Goal: Information Seeking & Learning: Learn about a topic

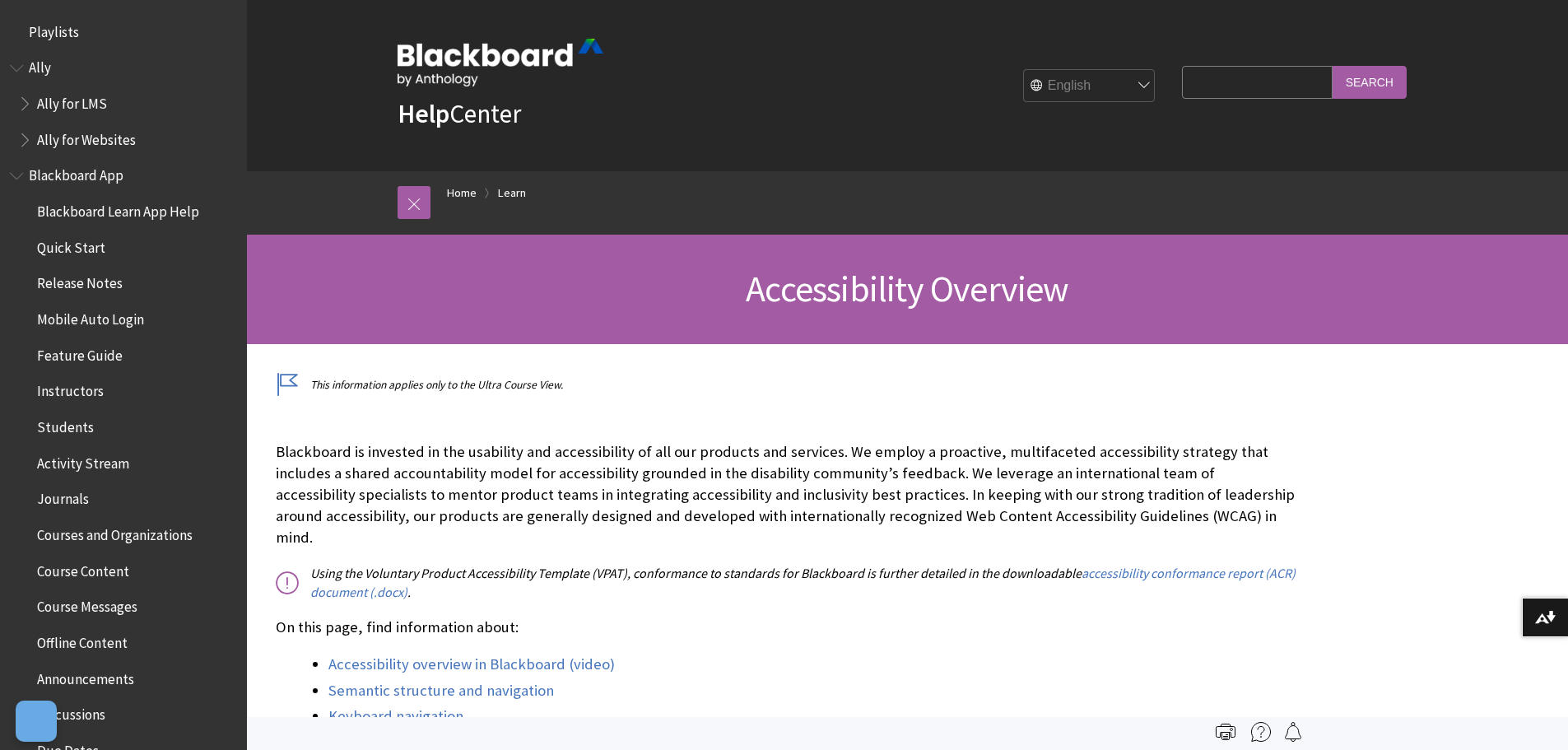
scroll to position [1430, 0]
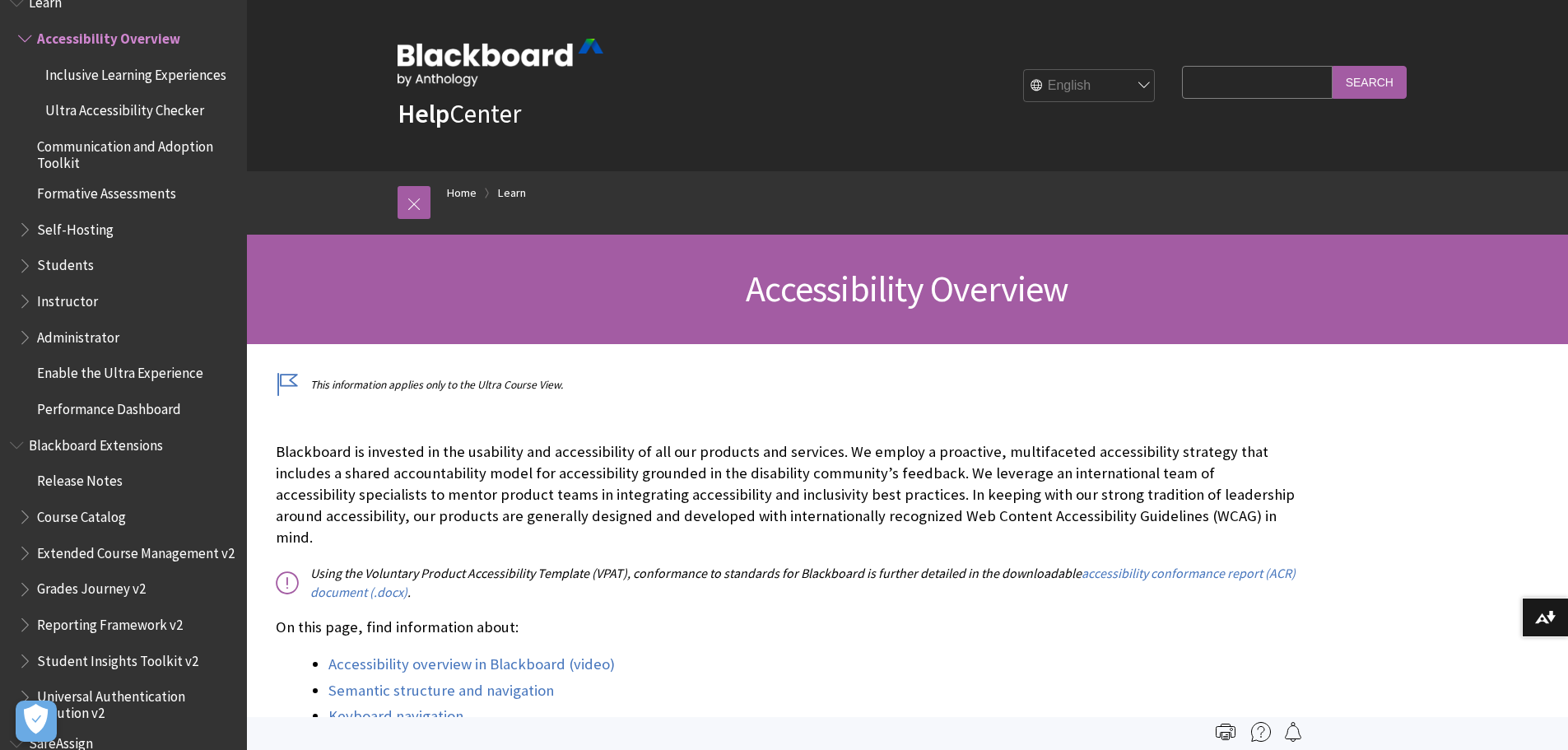
click at [1085, 90] on select "English عربية Català Cymraeg Deutsch Español Suomi Français עברית Italiano 日本語 …" at bounding box center [1089, 86] width 132 height 33
click at [1091, 85] on select "English عربية Català Cymraeg Deutsch Español Suomi Français עברית Italiano 日本語 …" at bounding box center [1089, 86] width 132 height 33
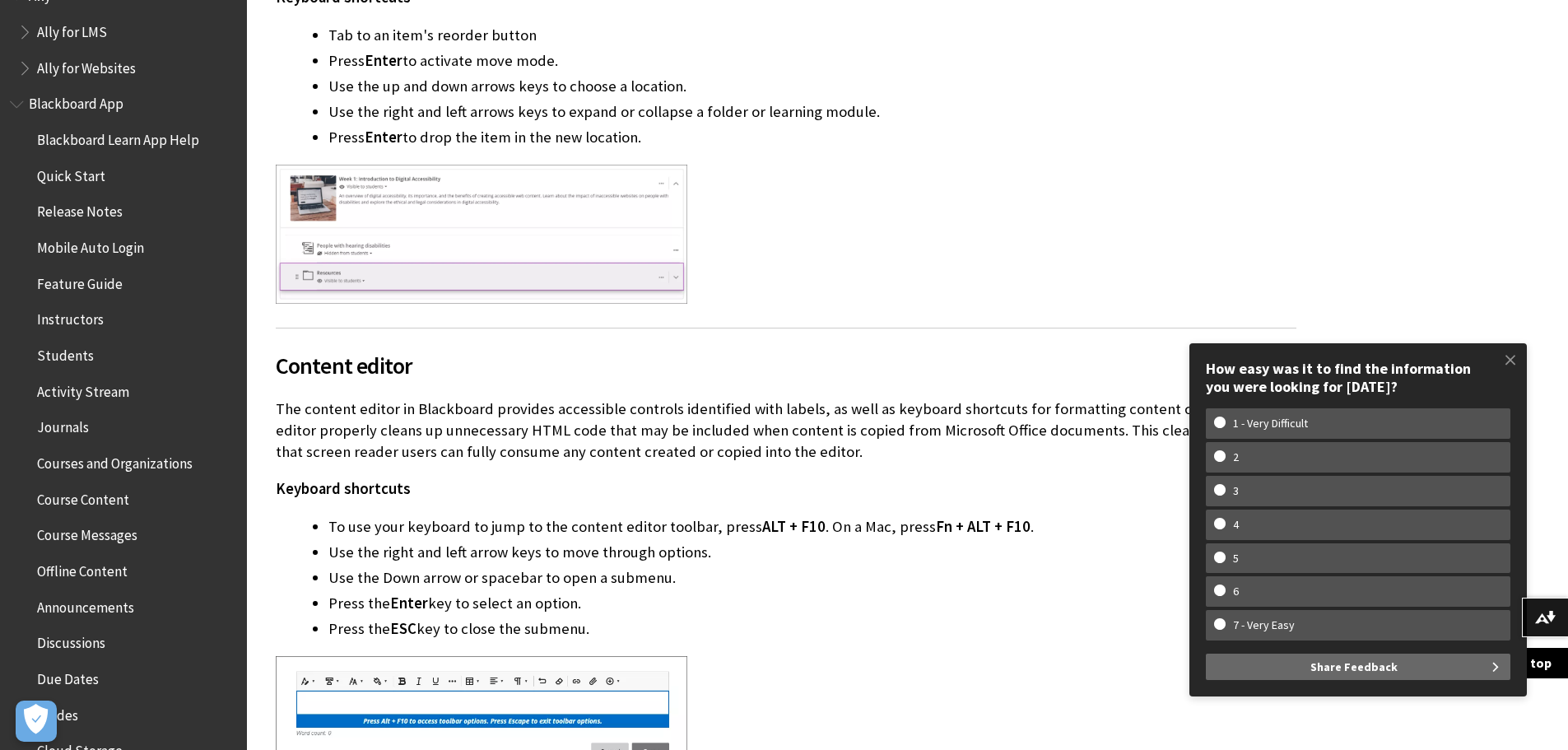
scroll to position [0, 0]
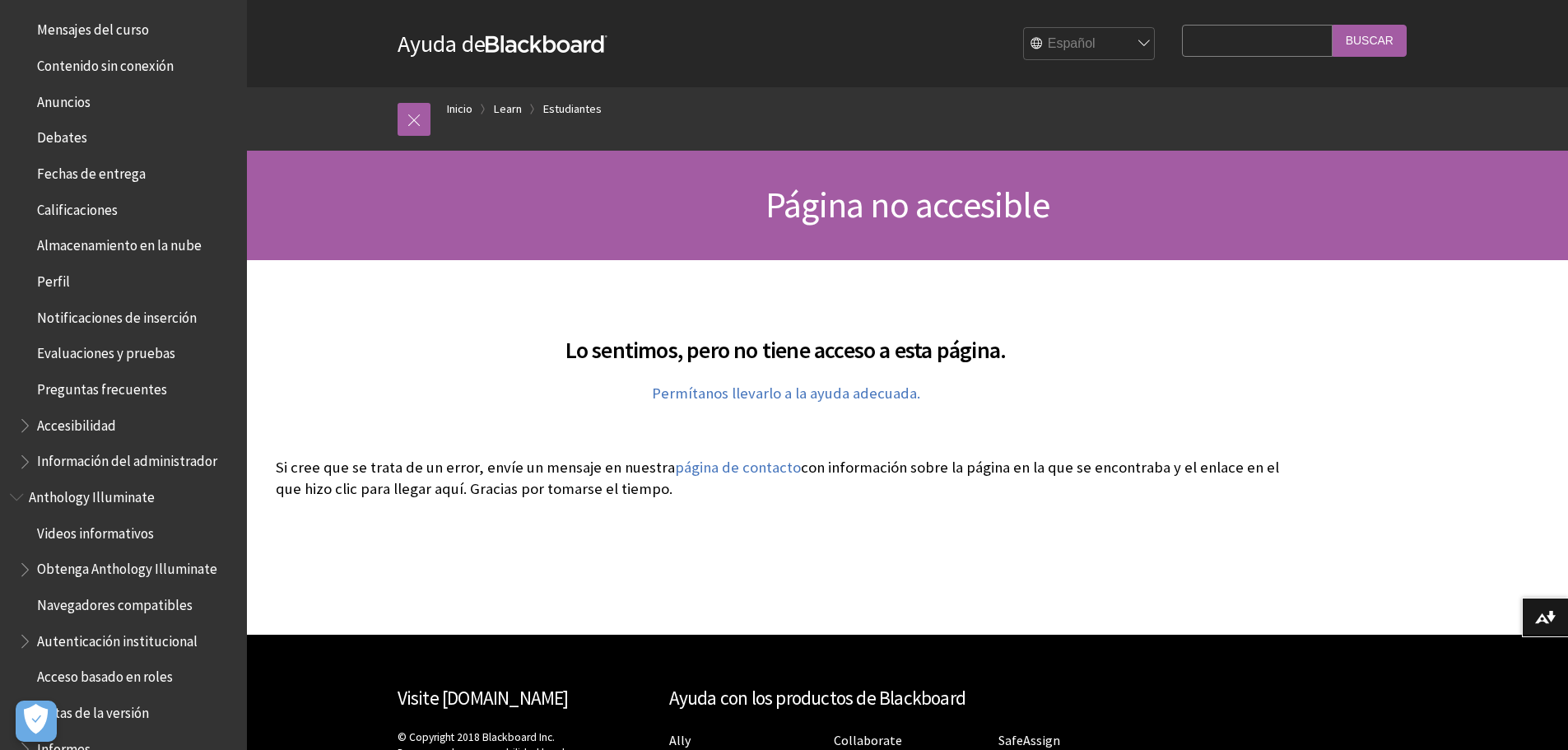
scroll to position [411, 0]
click at [77, 192] on span "Calificaciones" at bounding box center [77, 203] width 80 height 22
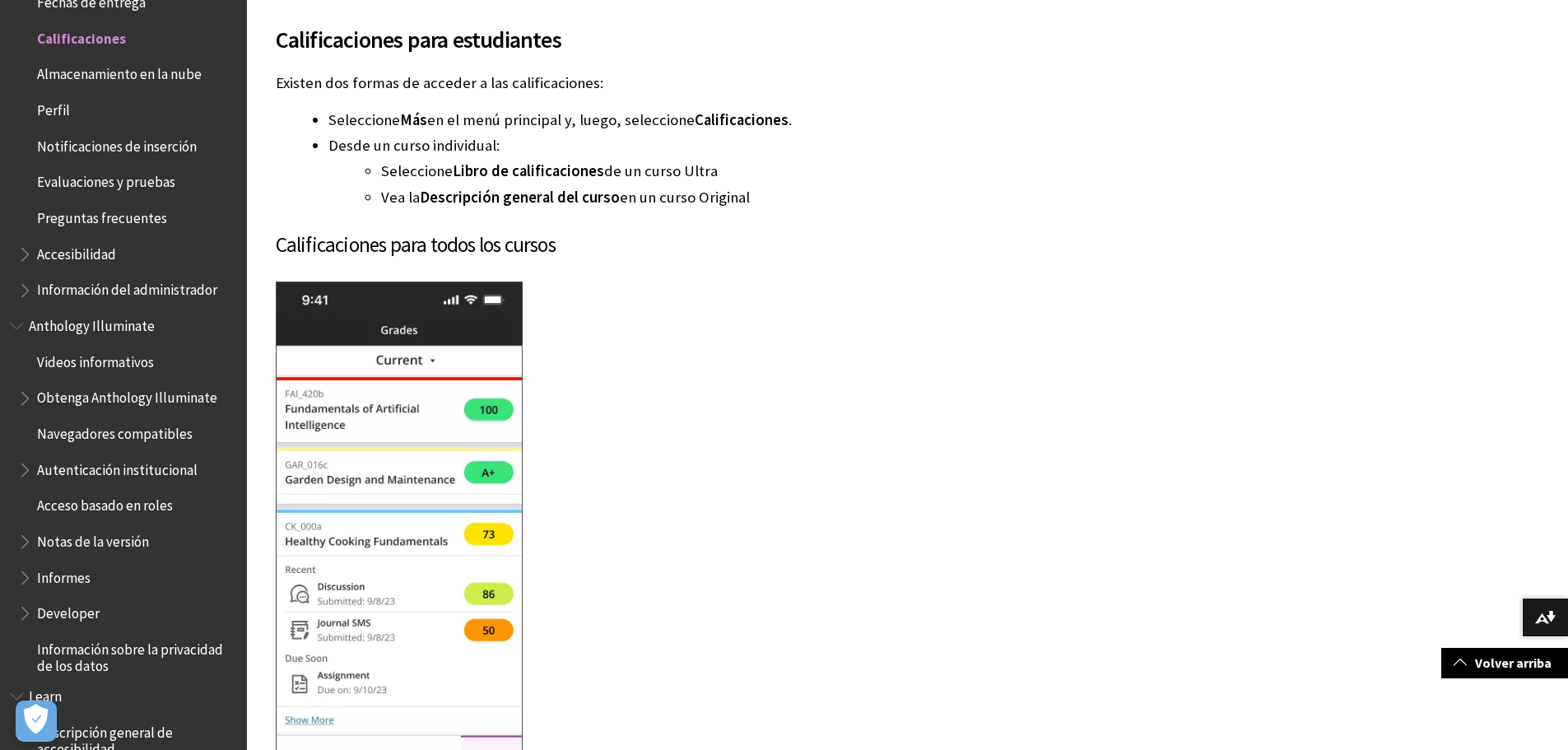
scroll to position [1011, 0]
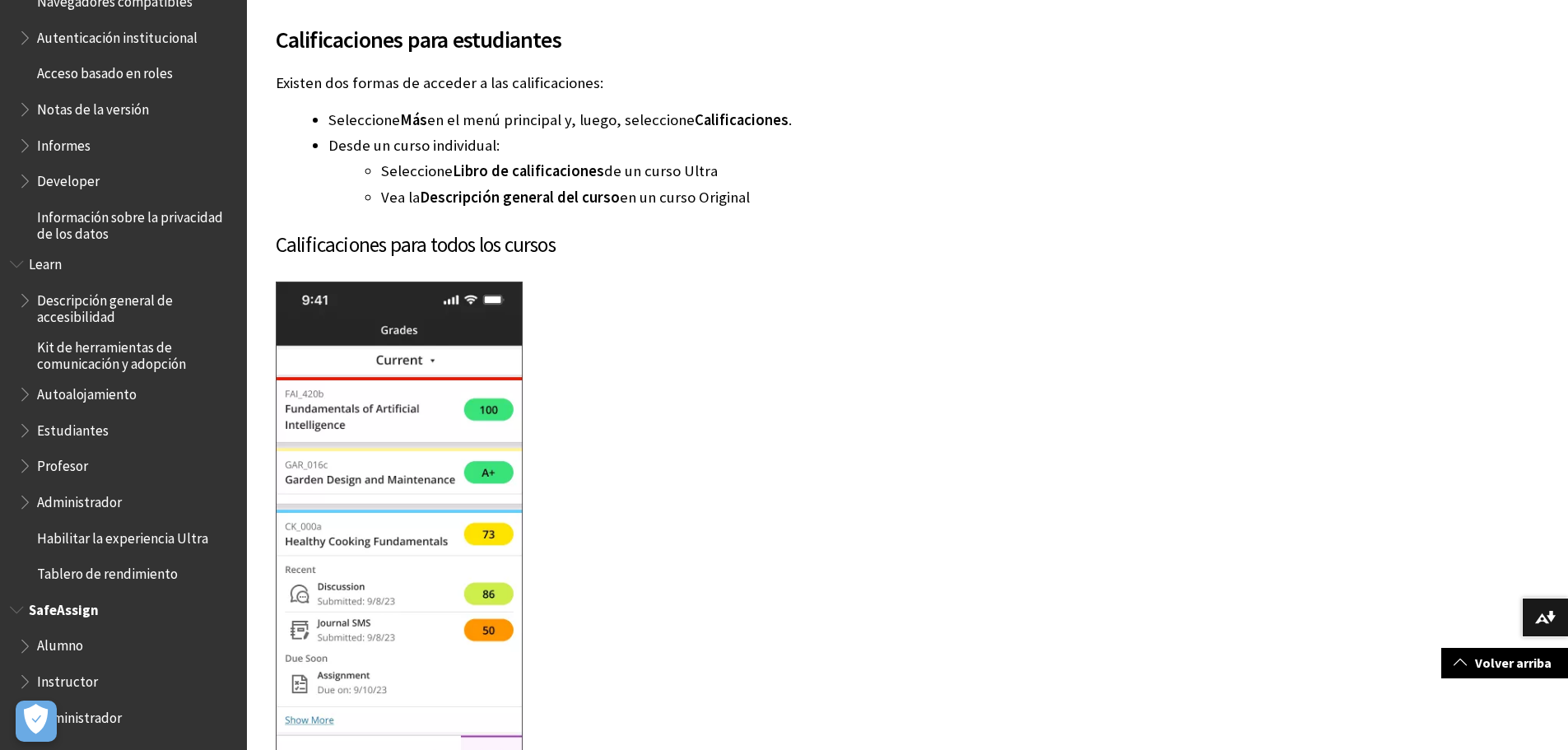
click at [21, 645] on span "Book outline for Blackboard SafeAssign" at bounding box center [26, 642] width 18 height 21
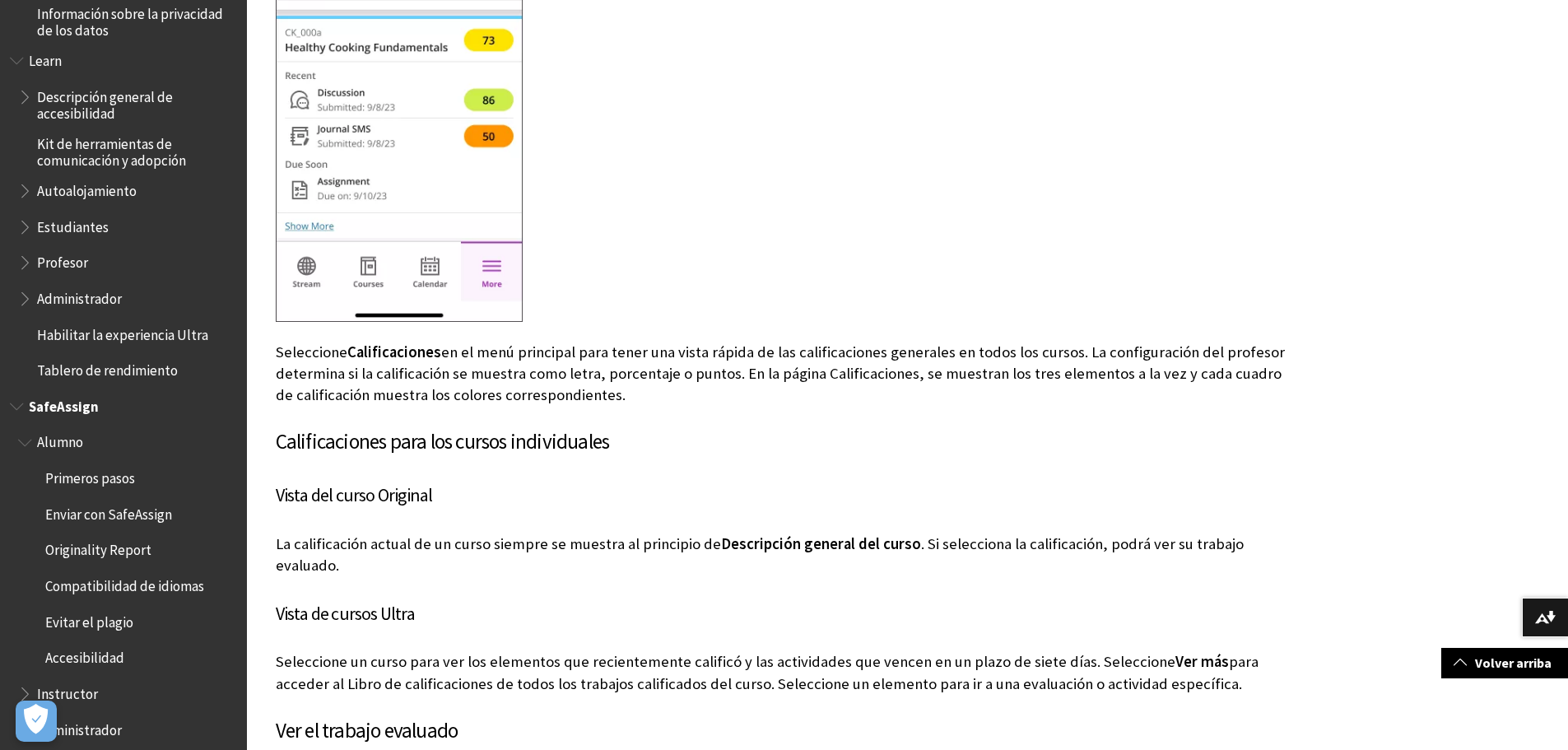
scroll to position [1227, 0]
